Goal: Task Accomplishment & Management: Manage account settings

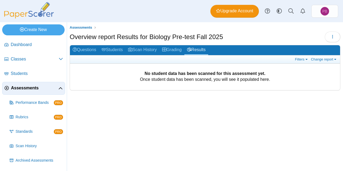
click at [36, 89] on span "Assessments" at bounding box center [34, 88] width 47 height 6
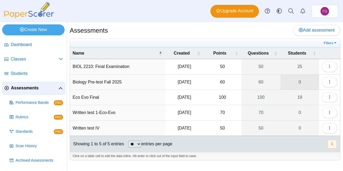
click at [300, 84] on link "0" at bounding box center [299, 82] width 39 height 15
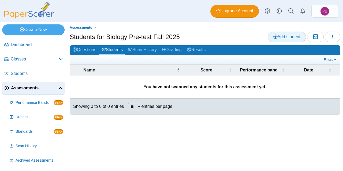
click at [285, 39] on link "Add student" at bounding box center [286, 37] width 38 height 11
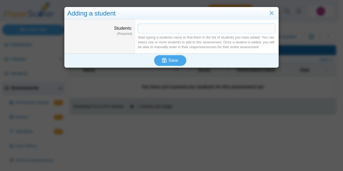
click at [199, 29] on span at bounding box center [206, 28] width 137 height 9
click at [268, 12] on link "Close" at bounding box center [271, 13] width 8 height 9
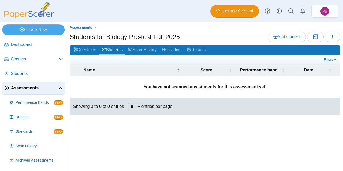
click at [36, 89] on span "Assessments" at bounding box center [34, 88] width 47 height 6
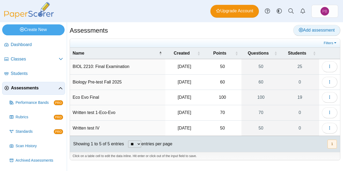
click at [303, 29] on span "Add assessment" at bounding box center [316, 30] width 36 height 5
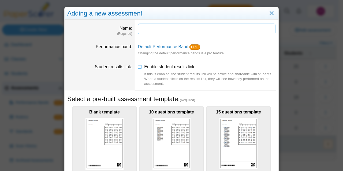
type input "*"
type input "**********"
click at [268, 16] on link "Close" at bounding box center [271, 13] width 8 height 9
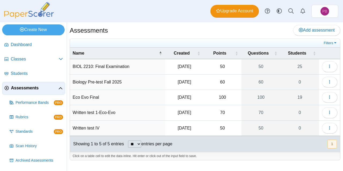
click at [113, 82] on td "Biology Pre-test Fall 2025" at bounding box center [117, 82] width 95 height 15
click at [113, 82] on input "**********" at bounding box center [118, 82] width 90 height 11
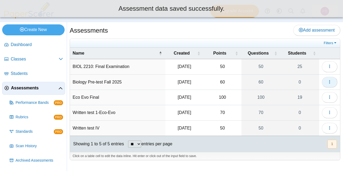
click at [327, 82] on icon "button" at bounding box center [329, 82] width 4 height 4
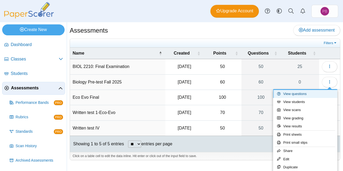
click at [296, 92] on link "View questions" at bounding box center [305, 94] width 64 height 8
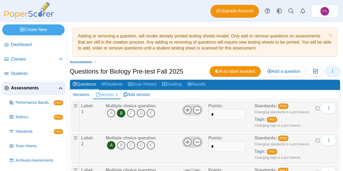
click at [325, 73] on button "button" at bounding box center [332, 71] width 16 height 11
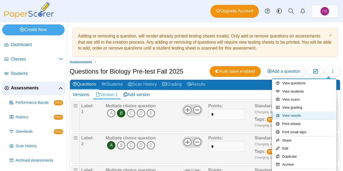
click at [293, 117] on link "View results" at bounding box center [304, 116] width 64 height 8
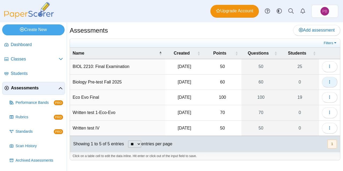
click at [329, 80] on use "button" at bounding box center [329, 81] width 1 height 3
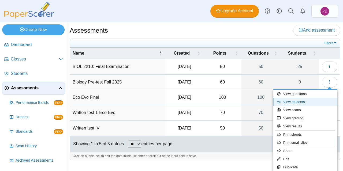
click at [298, 100] on link "View students" at bounding box center [305, 102] width 64 height 8
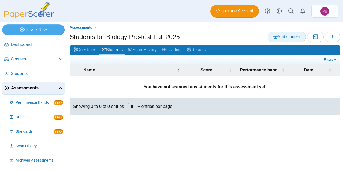
click at [292, 38] on span "Add student" at bounding box center [286, 37] width 27 height 5
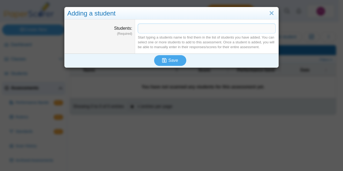
click at [185, 28] on span at bounding box center [206, 28] width 137 height 9
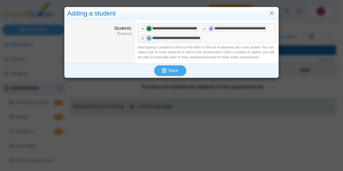
drag, startPoint x: 217, startPoint y: 49, endPoint x: 222, endPoint y: 48, distance: 4.6
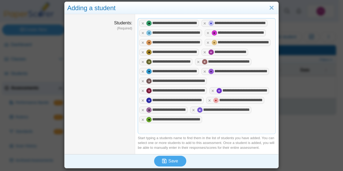
scroll to position [54, 0]
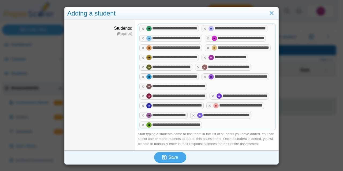
click at [227, 127] on span at bounding box center [235, 124] width 64 height 9
click at [171, 160] on span "Save" at bounding box center [173, 157] width 10 height 5
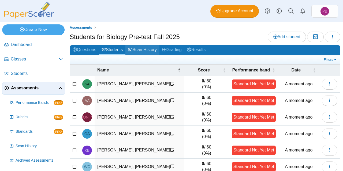
click at [143, 50] on link "Scan History" at bounding box center [142, 50] width 34 height 10
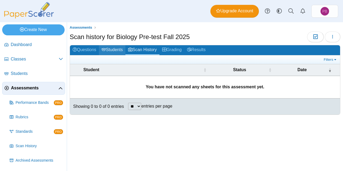
click at [118, 52] on link "Students" at bounding box center [112, 50] width 26 height 10
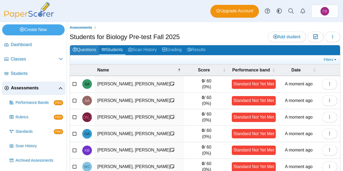
click at [88, 51] on link "Questions" at bounding box center [84, 50] width 29 height 10
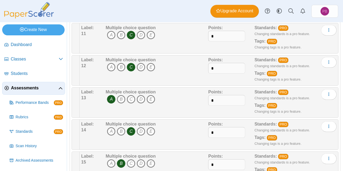
scroll to position [441, 0]
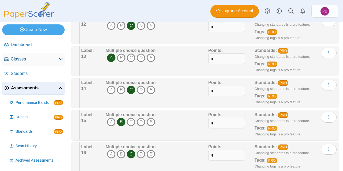
click at [26, 61] on span "Classes" at bounding box center [35, 59] width 48 height 6
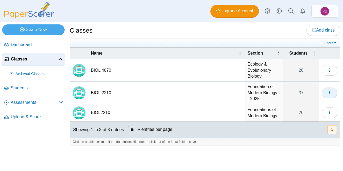
click at [333, 90] on button "button" at bounding box center [329, 93] width 16 height 11
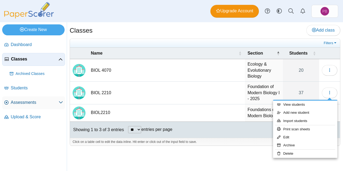
click at [50, 102] on span "Assessments" at bounding box center [35, 103] width 48 height 6
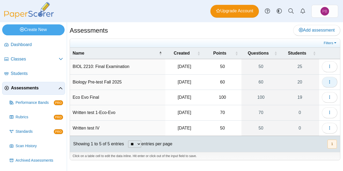
click at [330, 81] on icon "button" at bounding box center [329, 82] width 4 height 4
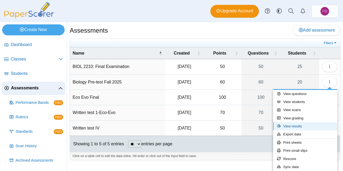
click at [304, 127] on link "View results" at bounding box center [305, 126] width 64 height 8
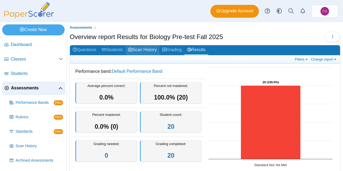
click at [149, 50] on link "Scan History" at bounding box center [142, 50] width 34 height 10
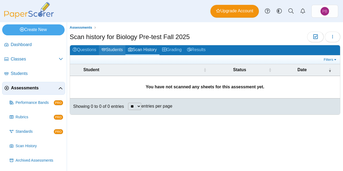
click at [119, 51] on link "Students" at bounding box center [112, 50] width 26 height 10
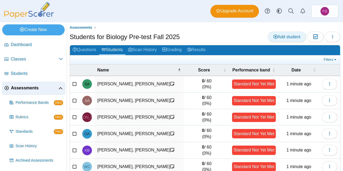
click at [281, 35] on span "Add student" at bounding box center [286, 37] width 27 height 5
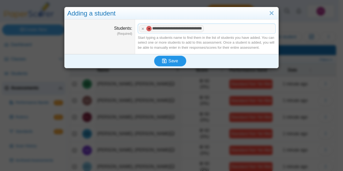
click at [176, 60] on button "Save" at bounding box center [170, 61] width 32 height 11
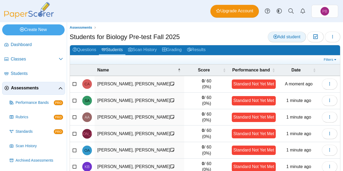
click at [275, 39] on link "Add student" at bounding box center [286, 37] width 38 height 11
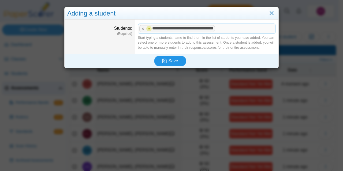
click at [173, 63] on span "Save" at bounding box center [173, 61] width 10 height 5
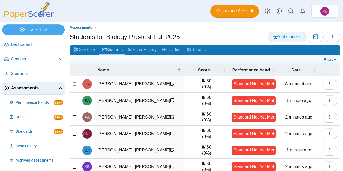
click at [274, 36] on span "Add student" at bounding box center [286, 37] width 27 height 5
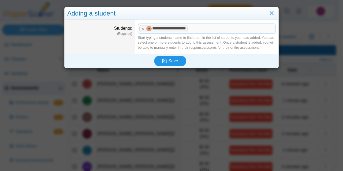
click at [174, 62] on span "Save" at bounding box center [173, 61] width 10 height 5
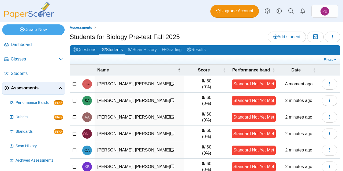
click at [273, 39] on span "Add student" at bounding box center [286, 37] width 27 height 5
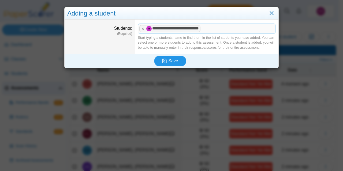
click at [176, 62] on button "Save" at bounding box center [170, 61] width 32 height 11
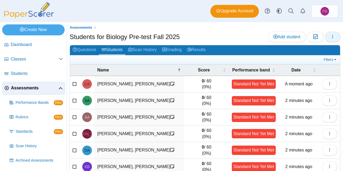
click at [328, 40] on button "button" at bounding box center [332, 37] width 16 height 11
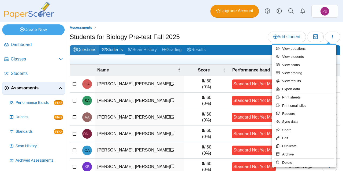
click at [83, 52] on link "Questions" at bounding box center [84, 50] width 29 height 10
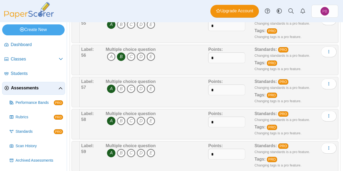
scroll to position [1867, 0]
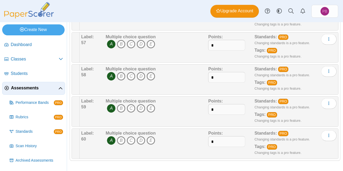
click at [34, 91] on span "Assessments" at bounding box center [34, 88] width 47 height 6
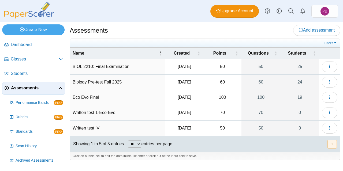
click at [105, 68] on td "BIOL 2210: Final Examination" at bounding box center [117, 66] width 95 height 15
click at [329, 68] on icon "button" at bounding box center [329, 66] width 4 height 4
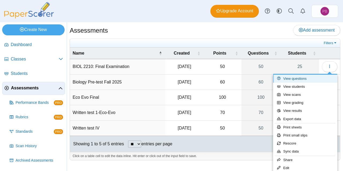
click at [299, 78] on link "View questions" at bounding box center [305, 79] width 64 height 8
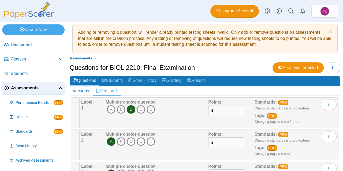
scroll to position [3, 0]
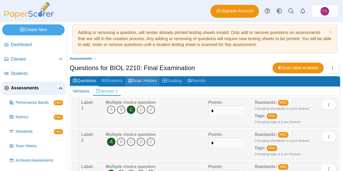
click at [143, 81] on link "Scan History" at bounding box center [142, 81] width 34 height 10
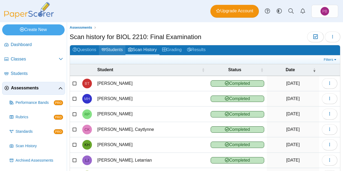
click at [114, 51] on link "Students" at bounding box center [112, 50] width 26 height 10
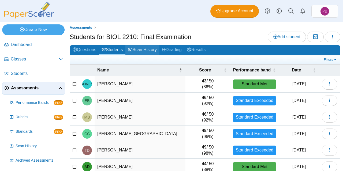
click at [138, 50] on link "Scan History" at bounding box center [142, 50] width 34 height 10
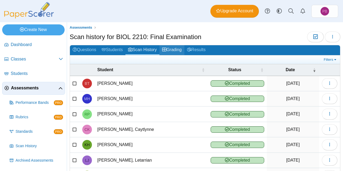
click at [174, 48] on link "Grading" at bounding box center [171, 50] width 25 height 10
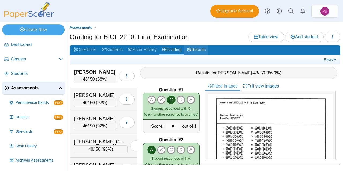
click at [199, 50] on link "Results" at bounding box center [196, 50] width 24 height 10
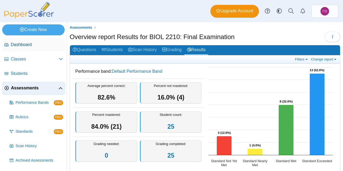
click at [33, 47] on span "Dashboard" at bounding box center [37, 45] width 52 height 6
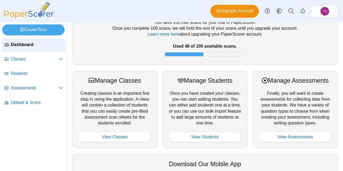
scroll to position [23, 0]
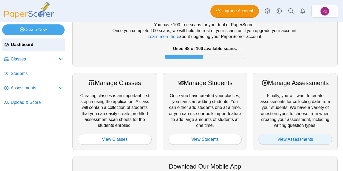
click at [292, 139] on link "View Assessments" at bounding box center [295, 139] width 74 height 11
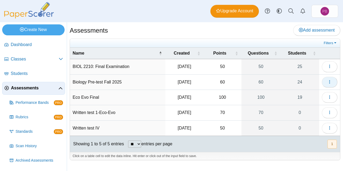
click at [332, 81] on button "button" at bounding box center [329, 82] width 16 height 11
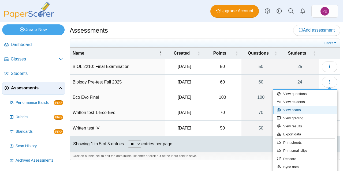
click at [296, 109] on link "View scans" at bounding box center [305, 110] width 64 height 8
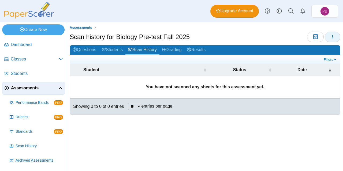
click at [334, 35] on icon "button" at bounding box center [332, 37] width 4 height 4
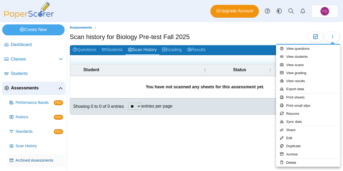
click at [28, 158] on span "Archived Assessments" at bounding box center [39, 160] width 47 height 5
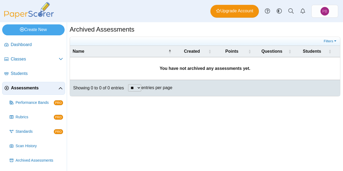
click at [25, 16] on img at bounding box center [29, 10] width 54 height 16
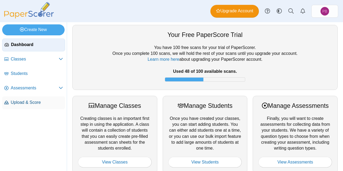
click at [35, 103] on span "Upload & Score" at bounding box center [37, 103] width 52 height 6
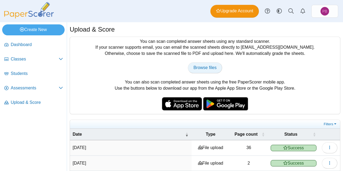
click at [203, 68] on span "Browse files" at bounding box center [204, 67] width 23 height 5
type input "**********"
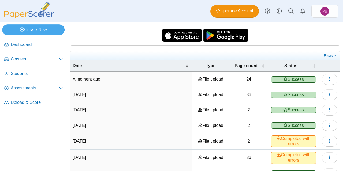
scroll to position [69, 0]
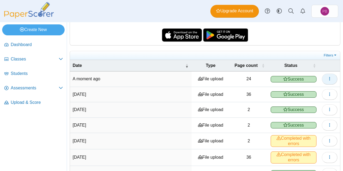
click at [329, 78] on use "button" at bounding box center [329, 78] width 1 height 3
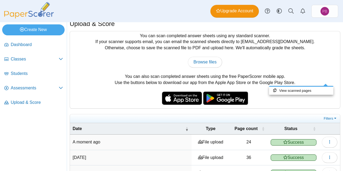
scroll to position [5, 0]
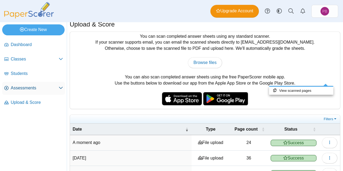
click at [45, 89] on span "Assessments" at bounding box center [35, 88] width 48 height 6
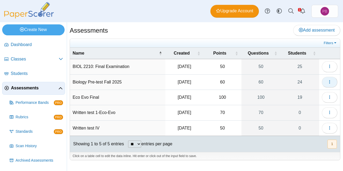
click at [328, 81] on icon "button" at bounding box center [329, 82] width 4 height 4
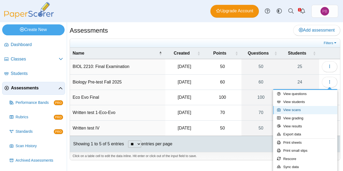
click at [298, 110] on link "View scans" at bounding box center [305, 110] width 64 height 8
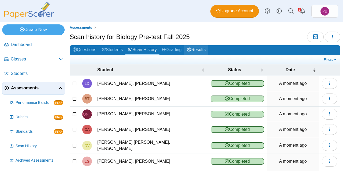
click at [194, 49] on link "Results" at bounding box center [196, 50] width 24 height 10
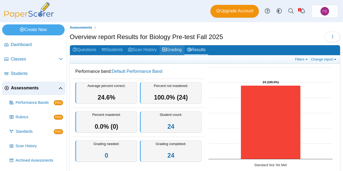
click at [176, 49] on link "Grading" at bounding box center [171, 50] width 25 height 10
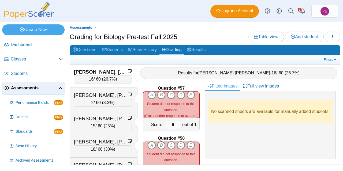
scroll to position [2809, 0]
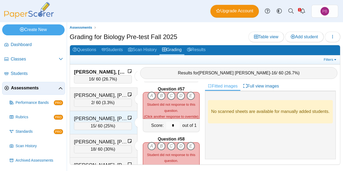
click at [118, 113] on div "Alyssa M., Arnett 15 / 60 ( 25% )" at bounding box center [103, 122] width 67 height 23
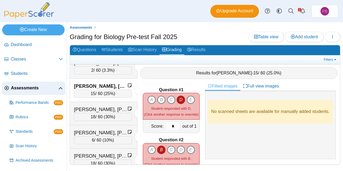
scroll to position [35, 0]
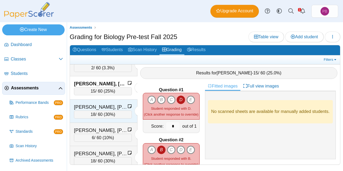
click at [109, 105] on div "[PERSON_NAME], [PERSON_NAME]" at bounding box center [101, 107] width 54 height 7
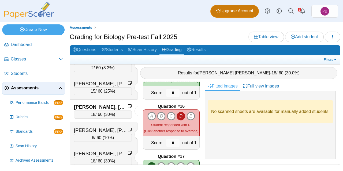
scroll to position [736, 0]
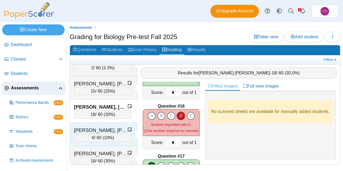
click at [100, 127] on div "[PERSON_NAME], [PERSON_NAME]" at bounding box center [101, 130] width 54 height 7
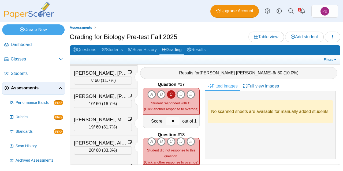
scroll to position [459, 0]
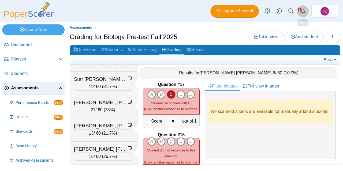
click at [301, 10] on use "Alerts" at bounding box center [302, 10] width 5 height 5
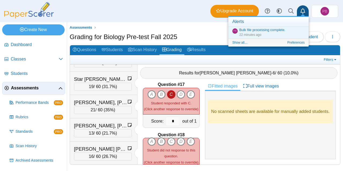
click at [301, 12] on use "Alerts" at bounding box center [302, 10] width 5 height 5
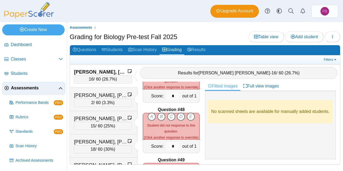
scroll to position [2337, 0]
click at [91, 52] on link "Questions" at bounding box center [84, 50] width 29 height 10
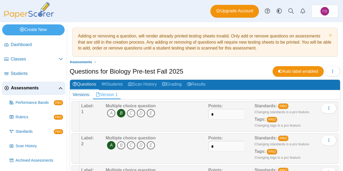
click at [151, 61] on ul "Assessments" at bounding box center [205, 61] width 270 height 5
click at [173, 86] on link "Grading" at bounding box center [171, 85] width 25 height 10
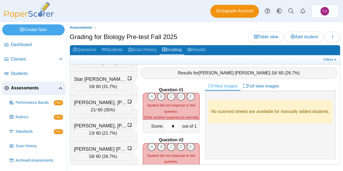
scroll to position [27, 0]
